Goal: Communication & Community: Share content

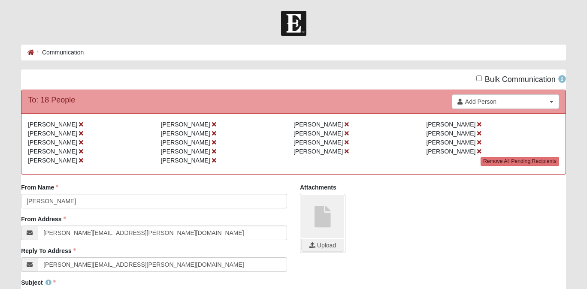
scroll to position [306, 0]
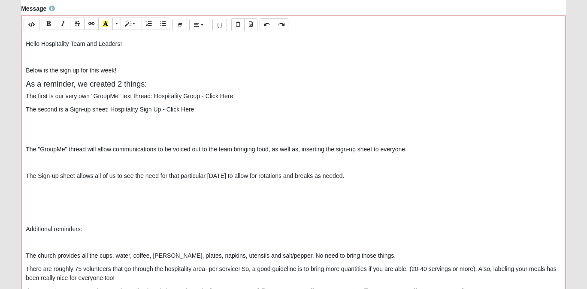
click at [139, 70] on p "Below is the sign up for this week!" at bounding box center [294, 70] width 536 height 9
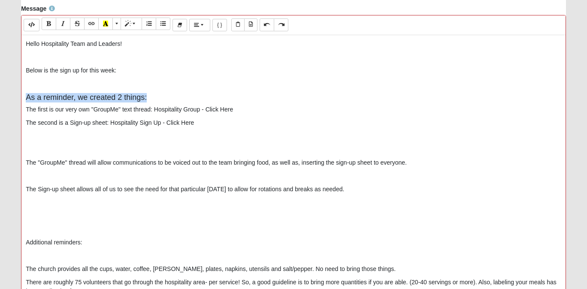
drag, startPoint x: 149, startPoint y: 98, endPoint x: 18, endPoint y: 102, distance: 131.5
click at [18, 102] on div "Message Background Color Transparent Select #ffff00 Text Color Reset to default…" at bounding box center [294, 155] width 558 height 303
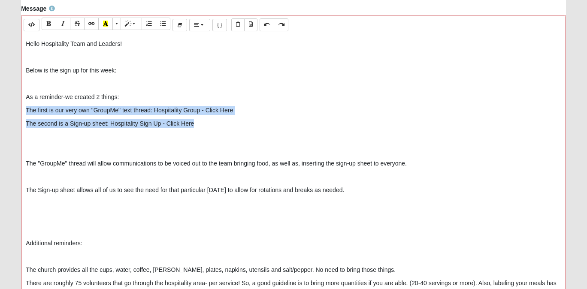
drag, startPoint x: 197, startPoint y: 125, endPoint x: 21, endPoint y: 112, distance: 176.5
click at [21, 112] on div "Background Color Transparent Select #ffff00 Text Color Reset to default Select …" at bounding box center [293, 158] width 545 height 286
click at [162, 25] on icon "Unordered list (⌘+⇧+NUM7)" at bounding box center [163, 24] width 5 height 6
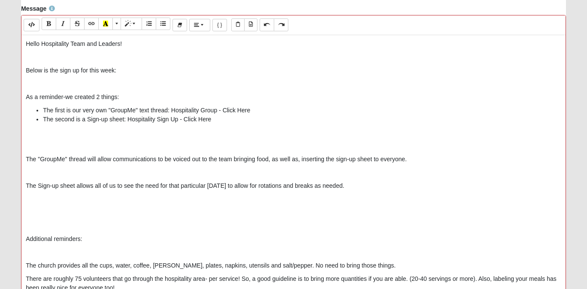
click at [167, 138] on div "Hello Hospitality Team and Leaders! Below is the sign up for this week: As a re…" at bounding box center [293, 164] width 545 height 258
click at [101, 171] on p at bounding box center [294, 172] width 536 height 9
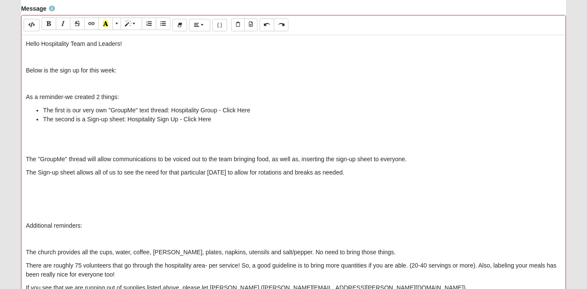
click at [89, 144] on p at bounding box center [294, 146] width 536 height 9
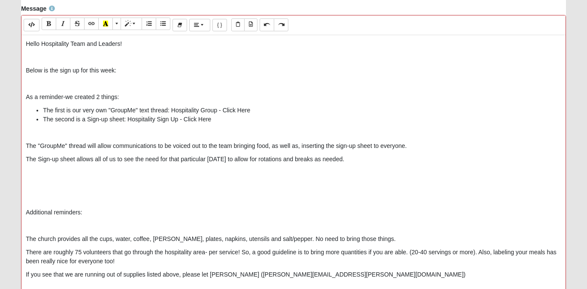
click at [26, 214] on p "Additional reminders:" at bounding box center [294, 212] width 536 height 9
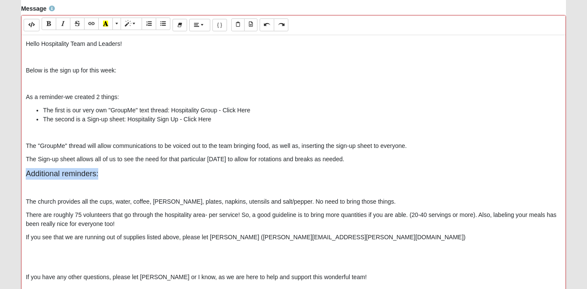
drag, startPoint x: 90, startPoint y: 176, endPoint x: 15, endPoint y: 175, distance: 74.7
click at [15, 175] on div "Message Background Color Transparent Select #ffff00 Text Color Reset to default…" at bounding box center [294, 155] width 558 height 303
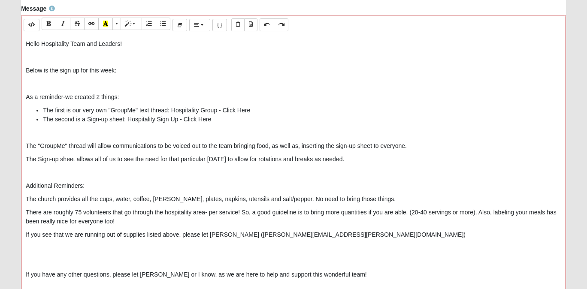
click at [38, 187] on p "Additional Reminders:" at bounding box center [294, 186] width 536 height 9
click at [48, 24] on icon "Bold (⌘+B)" at bounding box center [48, 24] width 5 height 6
click at [114, 186] on p "Additional Reminders:" at bounding box center [294, 186] width 536 height 9
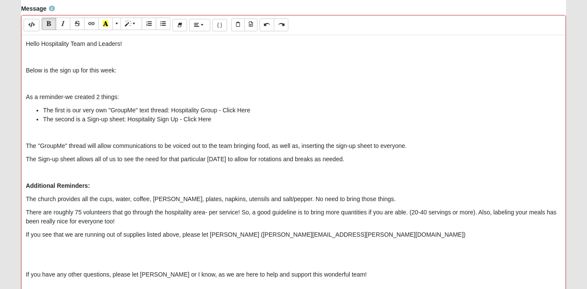
click at [95, 98] on p "As a reminder-we created 2 things:" at bounding box center [294, 97] width 536 height 9
click at [52, 24] on button "Bold (⌘+B)" at bounding box center [49, 24] width 15 height 12
click at [54, 42] on p "Hello Hospitality Team and Leaders!" at bounding box center [294, 44] width 536 height 9
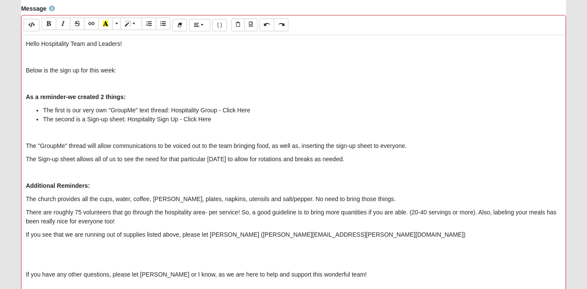
click at [54, 42] on p "Hello Hospitality Team and Leaders!" at bounding box center [294, 44] width 536 height 9
click at [50, 24] on icon "Bold (⌘+B)" at bounding box center [48, 24] width 5 height 6
click at [36, 86] on p at bounding box center [294, 83] width 536 height 9
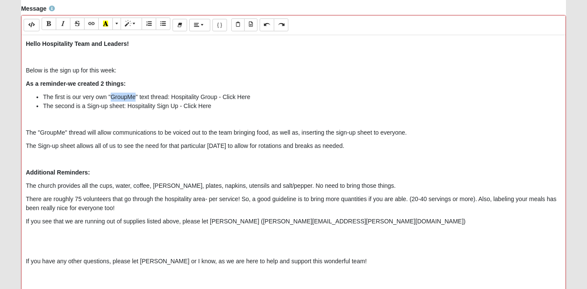
drag, startPoint x: 135, startPoint y: 97, endPoint x: 111, endPoint y: 98, distance: 24.1
click at [111, 98] on li "The first is our very own "GroupMe" text thread: Hospitality Group - Click Here" at bounding box center [302, 97] width 519 height 9
click at [50, 26] on icon "Bold (⌘+B)" at bounding box center [48, 24] width 5 height 6
drag, startPoint x: 125, startPoint y: 107, endPoint x: 88, endPoint y: 107, distance: 36.9
click at [88, 107] on li "The second is a Sign-up sheet: Hospitality Sign Up - Click Here" at bounding box center [302, 106] width 519 height 9
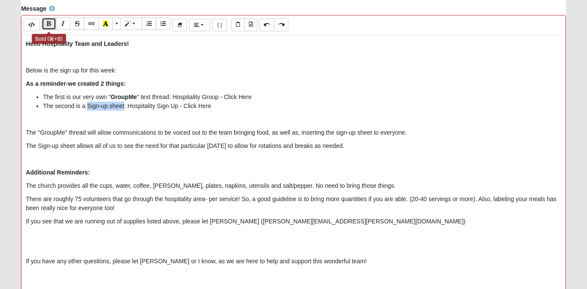
click at [49, 26] on icon "Bold (⌘+B)" at bounding box center [48, 24] width 5 height 6
drag, startPoint x: 40, startPoint y: 133, endPoint x: 64, endPoint y: 134, distance: 24.1
click at [64, 134] on p "The "GroupMe" thread will allow communications to be voiced out to the team bri…" at bounding box center [294, 132] width 536 height 9
click at [49, 22] on icon "Bold (⌘+B)" at bounding box center [48, 24] width 5 height 6
drag, startPoint x: 38, startPoint y: 146, endPoint x: 75, endPoint y: 151, distance: 36.8
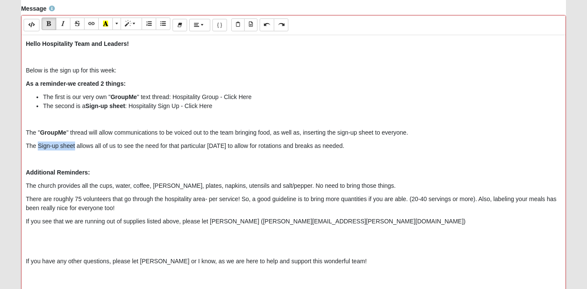
click at [75, 151] on p "The Sign-up sheet allows all of us to see the need for that particular [DATE] t…" at bounding box center [294, 146] width 536 height 9
click at [52, 25] on button "Bold (⌘+B)" at bounding box center [49, 24] width 15 height 12
click at [128, 170] on p "Additional Reminders:" at bounding box center [294, 172] width 536 height 9
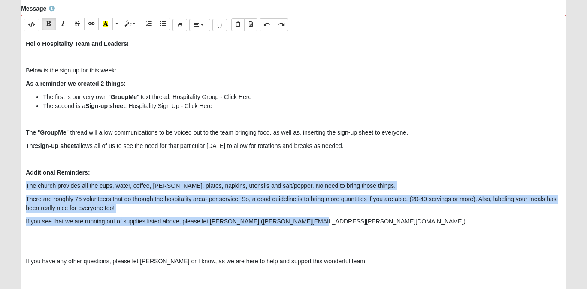
drag, startPoint x: 319, startPoint y: 223, endPoint x: 24, endPoint y: 190, distance: 296.5
click at [24, 190] on div "Hello Hospitality Team and Leaders! Below is the sign up for this week: As a re…" at bounding box center [293, 164] width 545 height 258
click at [160, 26] on button "Unordered list (⌘+⇧+NUM7)" at bounding box center [163, 24] width 15 height 12
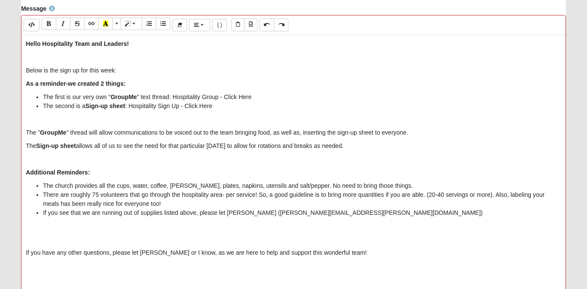
click at [123, 173] on p "Additional Reminders:" at bounding box center [294, 172] width 536 height 9
click at [163, 236] on p at bounding box center [294, 239] width 536 height 9
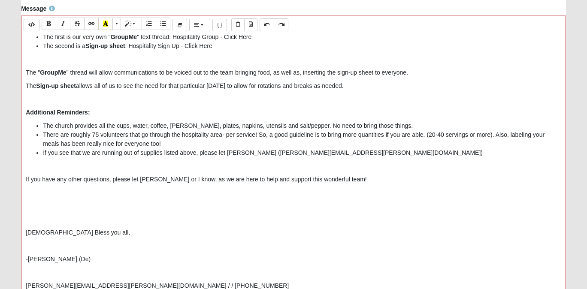
scroll to position [64, 0]
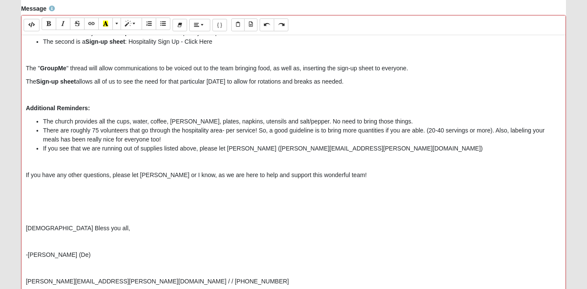
click at [28, 228] on p "[DEMOGRAPHIC_DATA] Bless you all," at bounding box center [294, 228] width 536 height 9
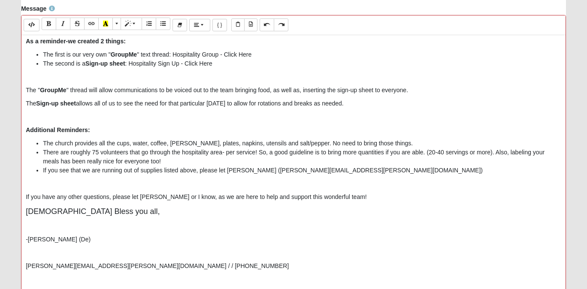
scroll to position [43, 0]
drag, startPoint x: 97, startPoint y: 213, endPoint x: 6, endPoint y: 210, distance: 90.7
click at [6, 210] on form "Hello [PERSON_NAME] My Account Log Out Communication Communication Error" at bounding box center [293, 50] width 587 height 690
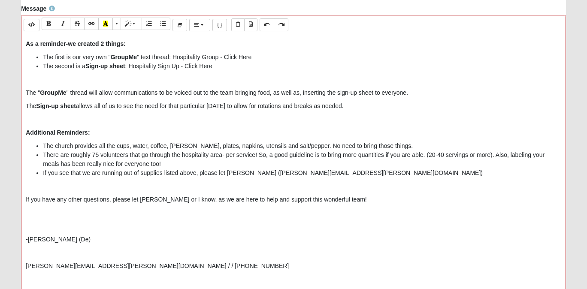
click at [26, 239] on p "-[PERSON_NAME] (De)" at bounding box center [294, 239] width 536 height 9
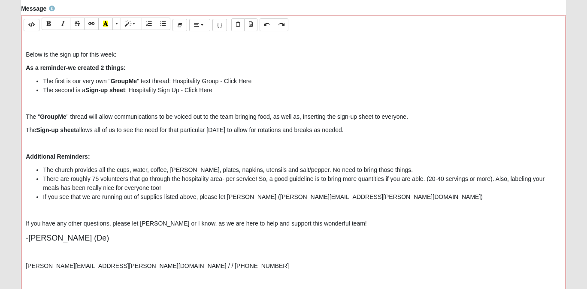
scroll to position [16, 0]
drag, startPoint x: 82, startPoint y: 238, endPoint x: 15, endPoint y: 235, distance: 67.1
click at [15, 235] on div "Message Background Color Transparent Select #ffff00 Text Color Reset to default…" at bounding box center [294, 155] width 558 height 303
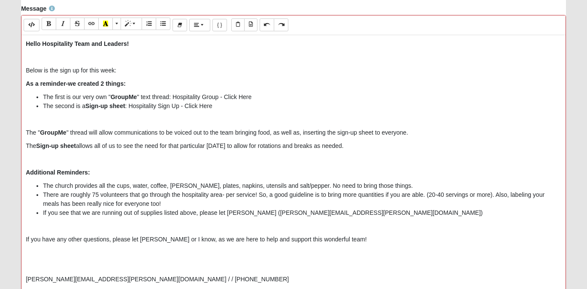
click at [44, 271] on div "Hello Hospitality Team and Leaders! Below is the sign up for this week: As a re…" at bounding box center [293, 164] width 545 height 258
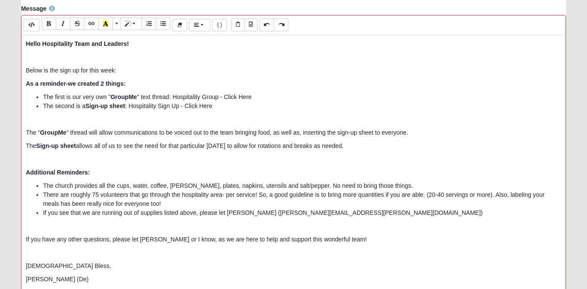
scroll to position [27, 0]
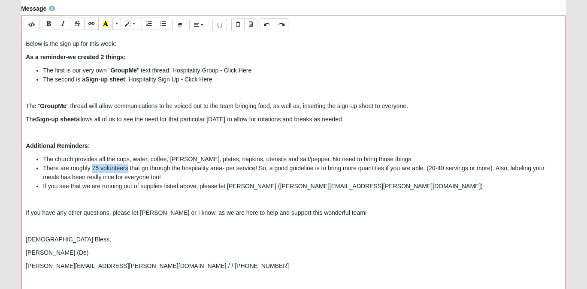
drag, startPoint x: 93, startPoint y: 169, endPoint x: 128, endPoint y: 171, distance: 35.3
click at [128, 171] on li "There are roughly 75 volunteers that go through the hospitality area- per servi…" at bounding box center [302, 173] width 519 height 18
click at [48, 26] on icon "Bold (⌘+B)" at bounding box center [48, 24] width 5 height 6
click at [151, 189] on li "If you see that we are running out of supplies listed above, please let [PERSON…" at bounding box center [302, 186] width 519 height 9
click at [226, 172] on li "There are roughly 75 volunteers that go through the hospitality area- per servi…" at bounding box center [302, 173] width 519 height 18
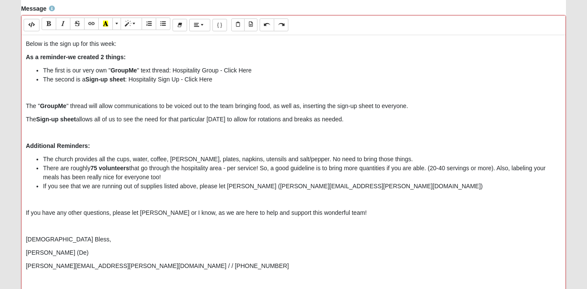
click at [277, 171] on li "There are roughly 75 volunteers that go through the hospitality area - per serv…" at bounding box center [302, 173] width 519 height 18
click at [78, 269] on p "[PERSON_NAME][EMAIL_ADDRESS][PERSON_NAME][DOMAIN_NAME] / / [PHONE_NUMBER]" at bounding box center [294, 266] width 536 height 9
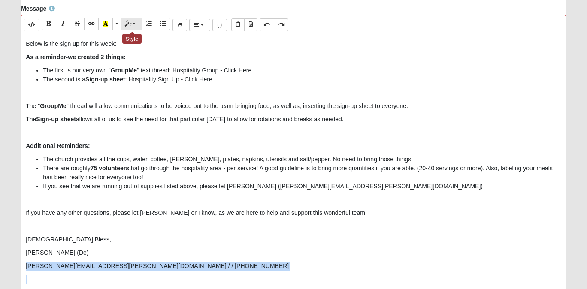
click at [133, 25] on span "Style" at bounding box center [134, 24] width 5 height 6
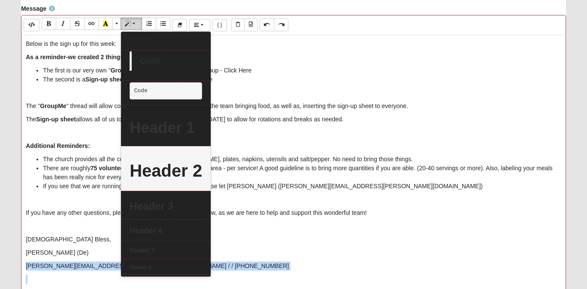
scroll to position [411, 0]
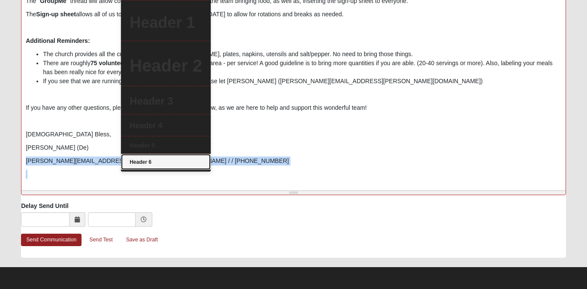
click at [170, 167] on link "Header 6" at bounding box center [166, 161] width 90 height 15
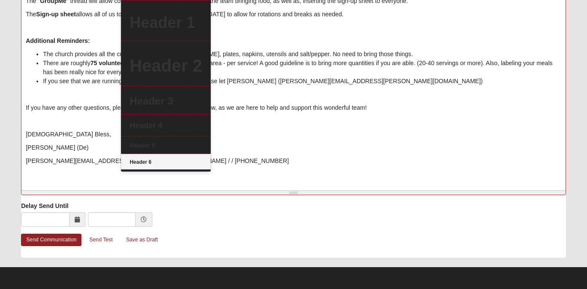
scroll to position [22, 0]
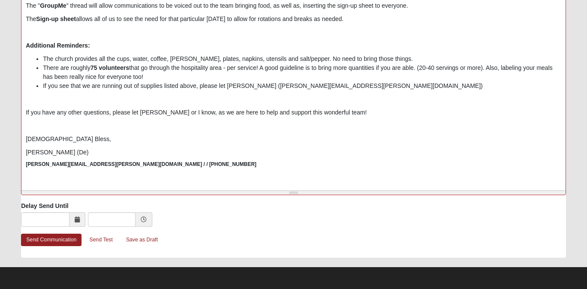
click at [128, 149] on p "[PERSON_NAME] (De)" at bounding box center [294, 152] width 536 height 9
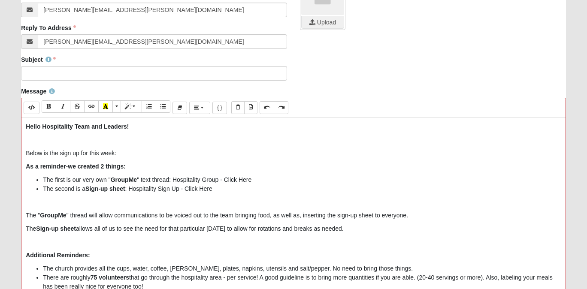
scroll to position [220, 0]
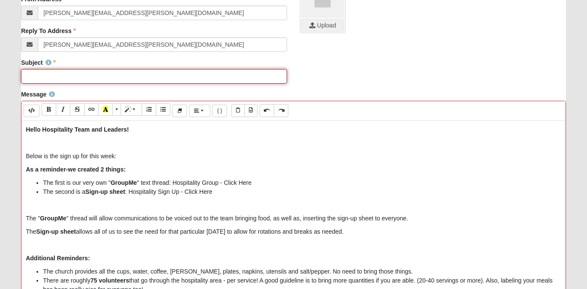
click at [112, 79] on input "Subject" at bounding box center [154, 76] width 266 height 15
paste input "Hospitality Team Sign-Up - Wildlight Campus"
click at [29, 77] on input "Hospitality Team Sign-Up - Wildlight Campus" at bounding box center [154, 76] width 266 height 15
type input "Hospitality Team Sign-Up - Wildlight Campus"
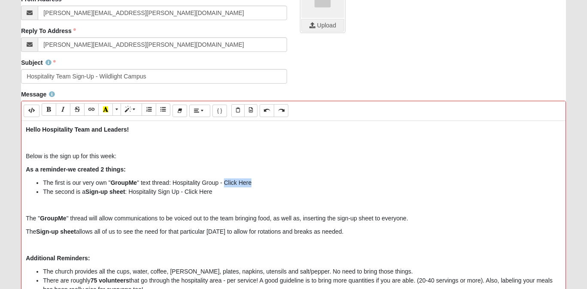
drag, startPoint x: 253, startPoint y: 184, endPoint x: 224, endPoint y: 184, distance: 29.2
click at [224, 184] on li "The first is our very own " GroupMe " text thread: Hospitality Group - Click He…" at bounding box center [302, 183] width 519 height 9
click at [93, 110] on icon "Link (⌘+K)" at bounding box center [91, 110] width 5 height 6
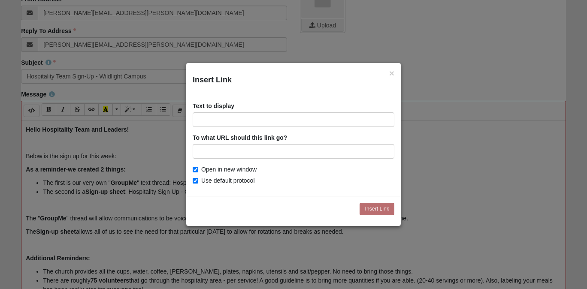
type input "[URL][DOMAIN_NAME]"
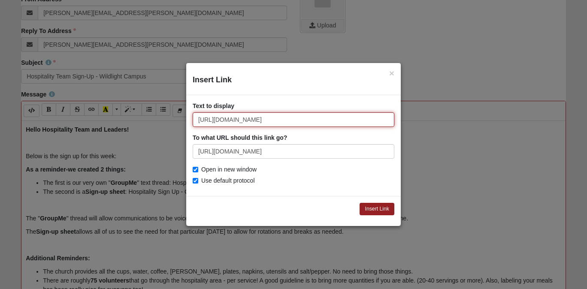
click at [271, 120] on input "[URL][DOMAIN_NAME]" at bounding box center [294, 120] width 202 height 15
type input "Click Here"
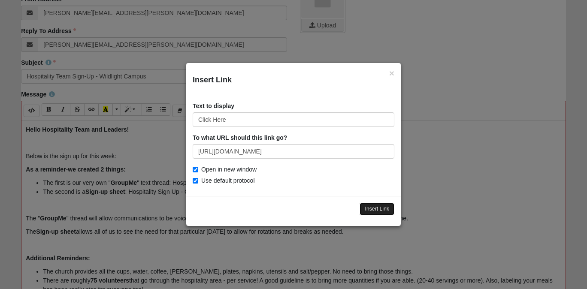
click at [371, 206] on input "Insert Link" at bounding box center [377, 209] width 35 height 12
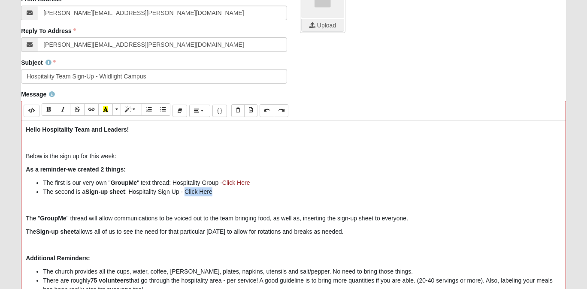
drag, startPoint x: 216, startPoint y: 194, endPoint x: 187, endPoint y: 193, distance: 28.4
click at [187, 193] on li "The second is a Sign-up sheet : Hospitality Sign Up - Click Here" at bounding box center [302, 192] width 519 height 9
click at [91, 109] on icon "Link (⌘+K)" at bounding box center [91, 110] width 5 height 6
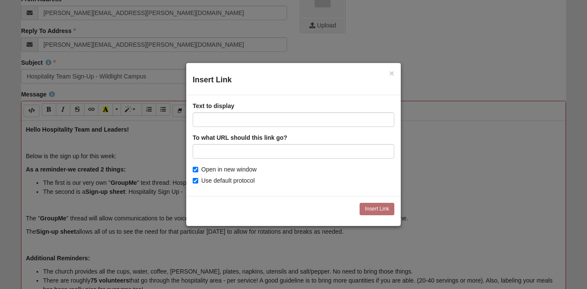
type input "[URL][DOMAIN_NAME]"
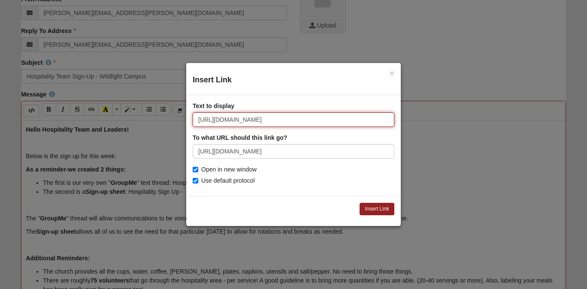
click at [283, 122] on input "[URL][DOMAIN_NAME]" at bounding box center [294, 120] width 202 height 15
type input "Click Here"
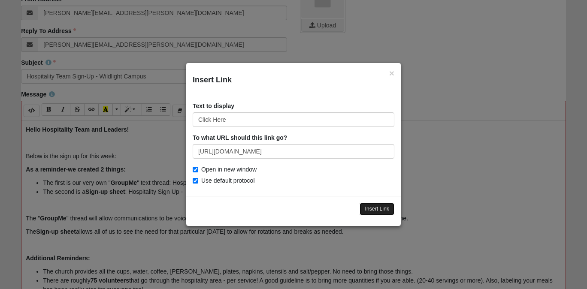
click at [377, 212] on input "Insert Link" at bounding box center [377, 209] width 35 height 12
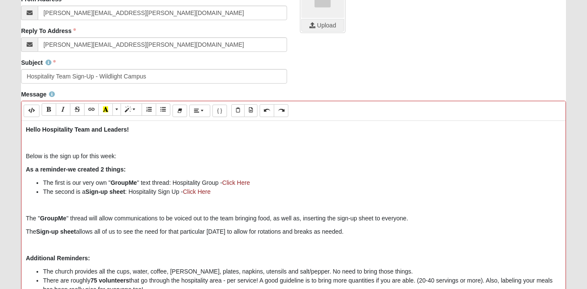
click at [289, 198] on div "Hello Hospitality Team and Leaders! Below is the sign up for this week: As a re…" at bounding box center [293, 250] width 545 height 258
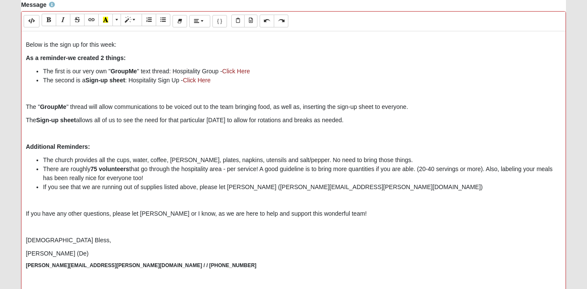
scroll to position [311, 0]
click at [425, 169] on li "There are roughly 75 volunteers that go through the hospitality area - per serv…" at bounding box center [302, 173] width 519 height 18
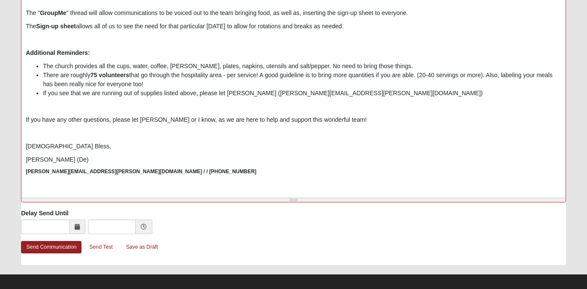
scroll to position [411, 0]
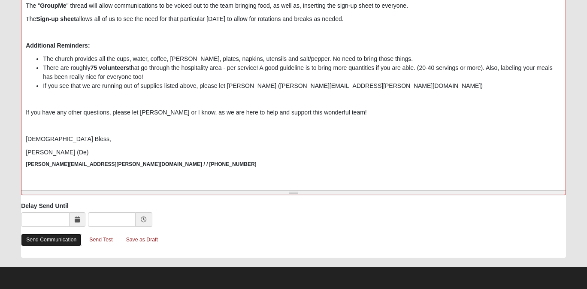
click at [67, 239] on link "Send Communication" at bounding box center [51, 240] width 61 height 12
